Goal: Check status: Check status

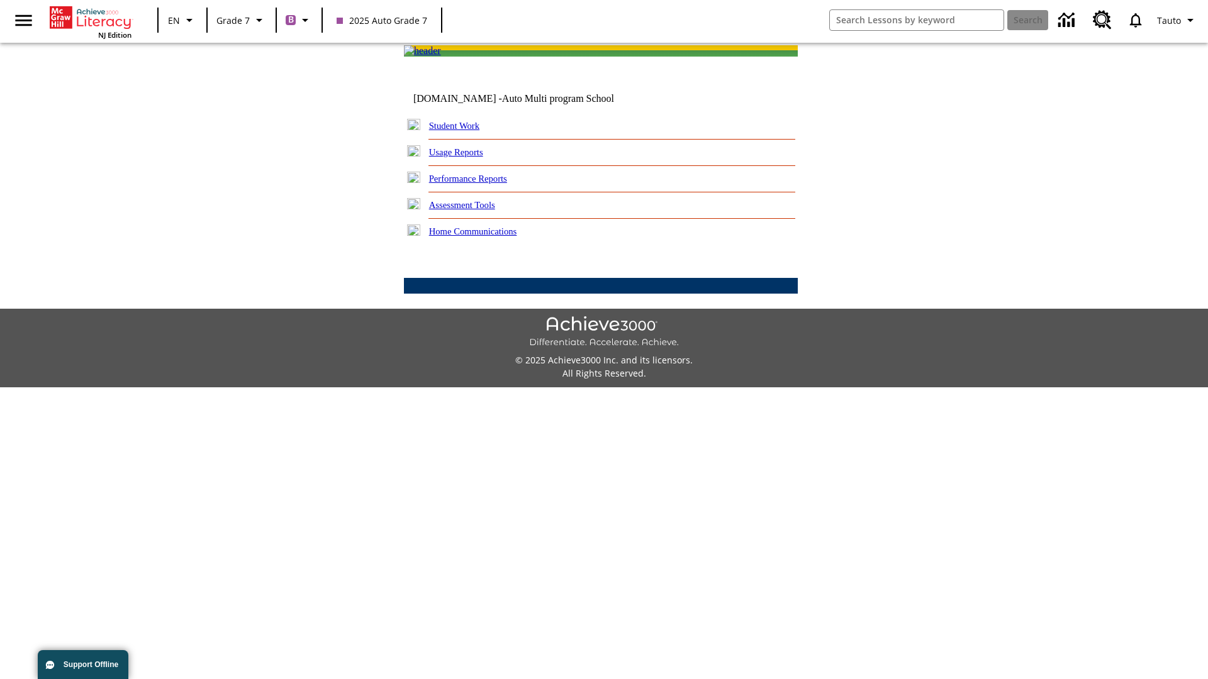
click at [462, 131] on link "Student Work" at bounding box center [454, 126] width 50 height 10
select select "/options/reports/?report_id=24&atype=7&section=2"
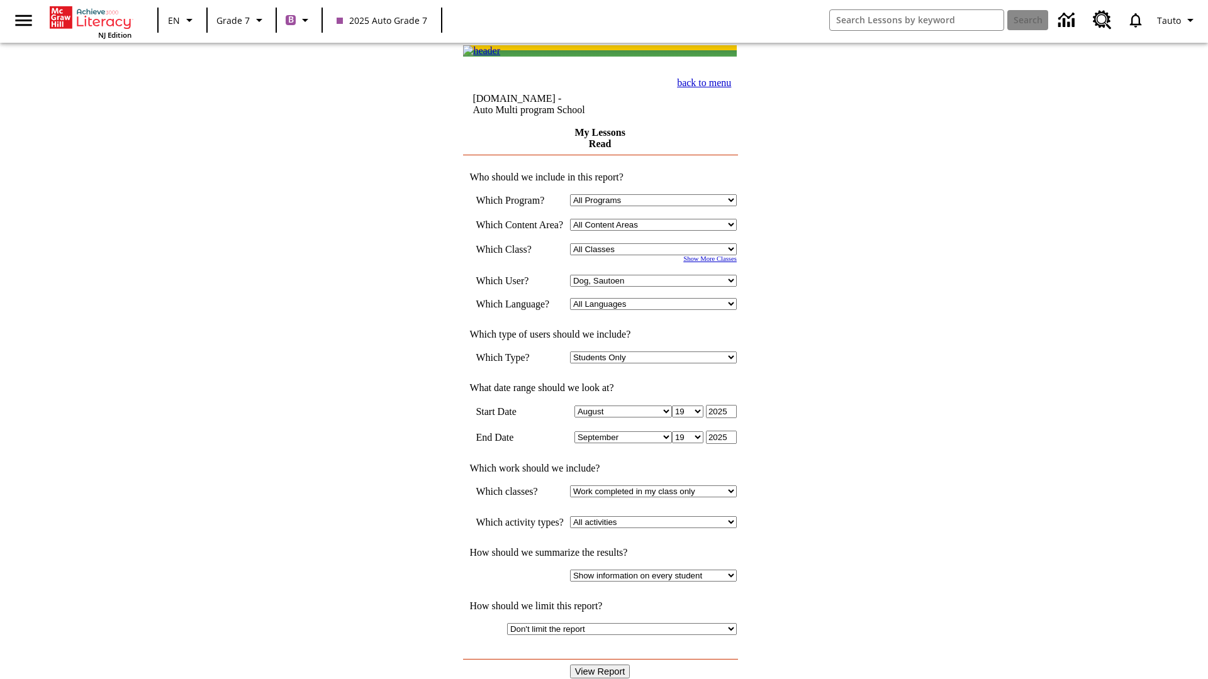
select select "21437138"
select select "4"
type input "2024"
click at [601, 665] on input "View Report" at bounding box center [600, 672] width 60 height 14
